Goal: Task Accomplishment & Management: Manage account settings

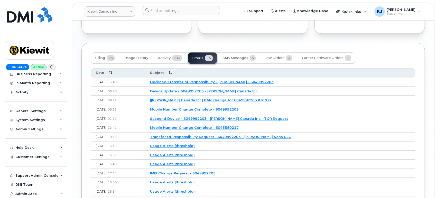
scroll to position [656, 0]
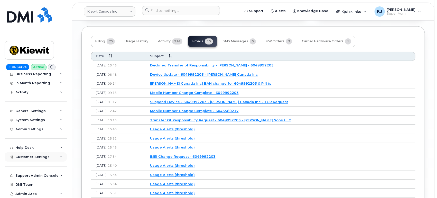
click at [44, 158] on span "Customer Settings" at bounding box center [32, 157] width 34 height 4
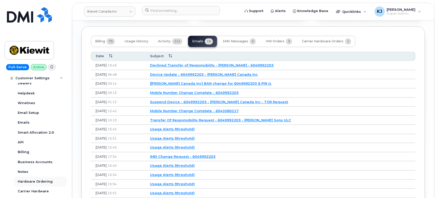
scroll to position [193, 0]
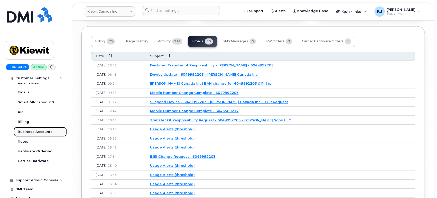
click at [49, 133] on div "Business Accounts" at bounding box center [35, 132] width 35 height 5
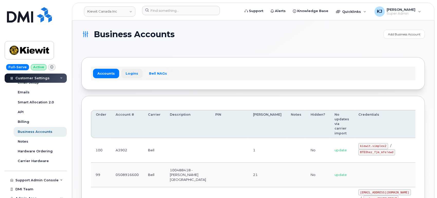
click at [124, 71] on link "Logins" at bounding box center [131, 73] width 21 height 9
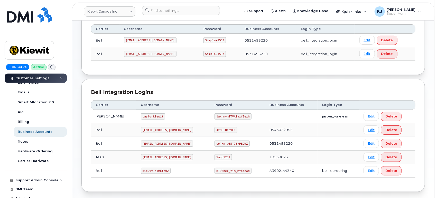
scroll to position [109, 0]
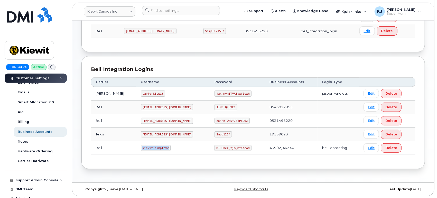
drag, startPoint x: 157, startPoint y: 148, endPoint x: 124, endPoint y: 148, distance: 33.4
click at [124, 148] on tr "Bell [PERSON_NAME].simplex2 BTD3hez_fjm_mfe!ewd A3902, A4340 bell_eordering Edi…" at bounding box center [253, 149] width 324 height 14
copy tr "kiewit.simplex2"
drag, startPoint x: 201, startPoint y: 147, endPoint x: 232, endPoint y: 145, distance: 31.4
click at [232, 145] on code "BTD3hez_fjm_mfe!ewd" at bounding box center [232, 148] width 37 height 6
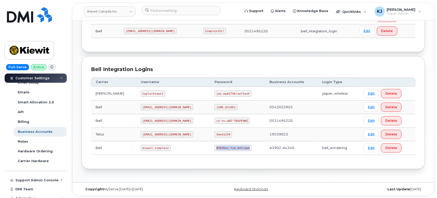
copy code "BTD3hez_fjm_mfe!ewd"
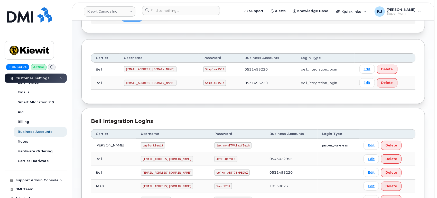
scroll to position [23, 0]
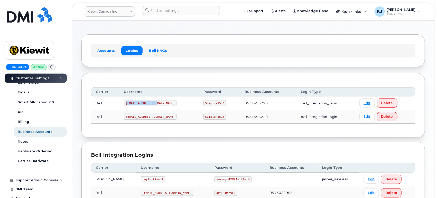
drag, startPoint x: 156, startPoint y: 102, endPoint x: 118, endPoint y: 104, distance: 37.3
click at [119, 104] on tr "Bell [EMAIL_ADDRESS][DOMAIN_NAME] Simplex151! 0531495220 bell_integration_login…" at bounding box center [253, 104] width 324 height 14
copy tr "[EMAIL_ADDRESS][DOMAIN_NAME]"
click at [203, 103] on code "Simplex151!" at bounding box center [214, 103] width 23 height 6
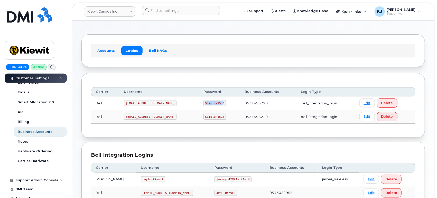
copy code "Simplex151"
drag, startPoint x: 208, startPoint y: 103, endPoint x: 184, endPoint y: 102, distance: 23.9
click at [184, 102] on tr "Bell [EMAIL_ADDRESS][DOMAIN_NAME] Simplex151! 0531495220 bell_integration_login…" at bounding box center [253, 104] width 324 height 14
copy tr "Simplex151!"
drag, startPoint x: 127, startPoint y: 103, endPoint x: 158, endPoint y: 103, distance: 30.8
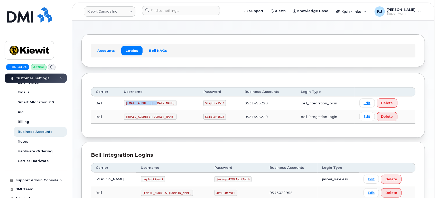
click at [158, 103] on td "[EMAIL_ADDRESS][DOMAIN_NAME]" at bounding box center [158, 104] width 79 height 14
copy code "[EMAIL_ADDRESS][DOMAIN_NAME]"
drag, startPoint x: 190, startPoint y: 102, endPoint x: 207, endPoint y: 101, distance: 17.0
click at [207, 101] on code "Simplex151!" at bounding box center [214, 103] width 23 height 6
copy code "Simplex151!"
